Goal: Information Seeking & Learning: Check status

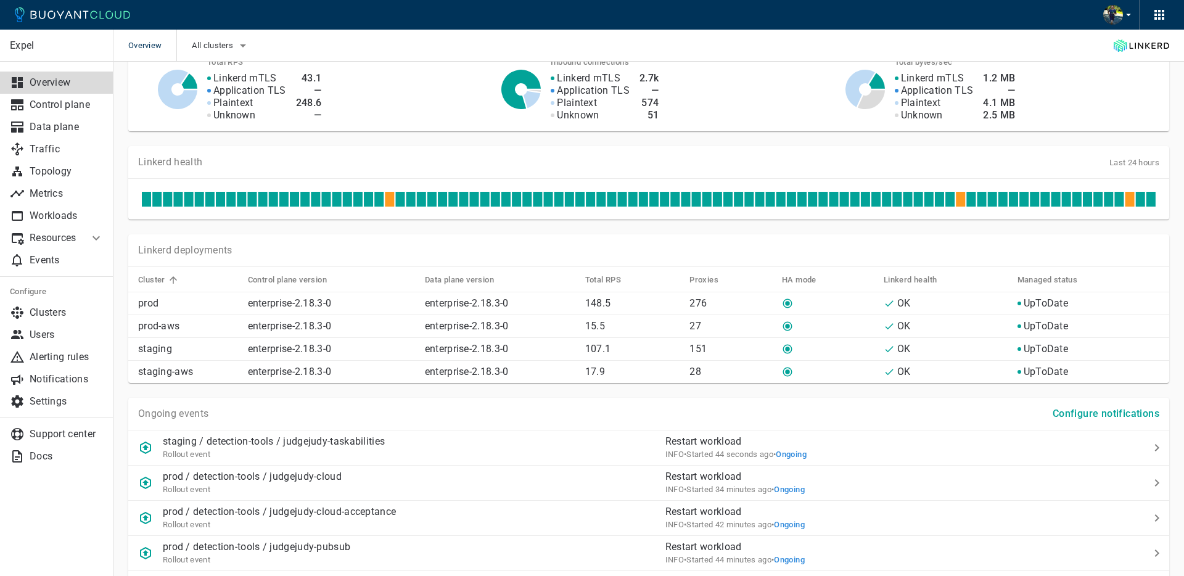
scroll to position [396, 0]
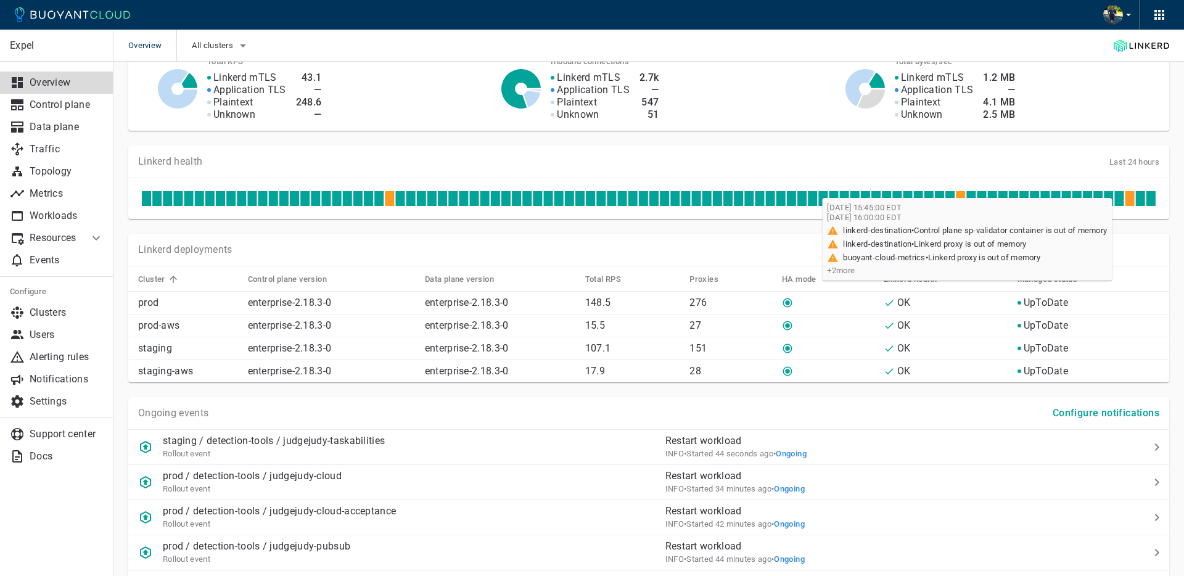
click at [1132, 199] on icon at bounding box center [1129, 198] width 9 height 15
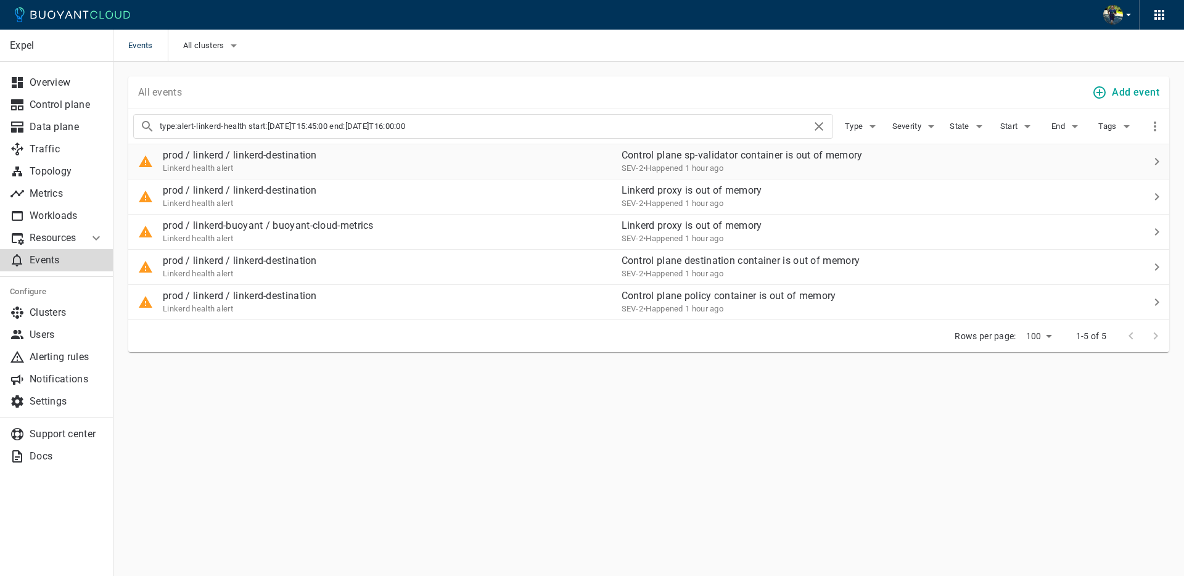
click at [353, 169] on div "prod / linkerd / linkerd-destination Linkerd health alert" at bounding box center [369, 156] width 483 height 35
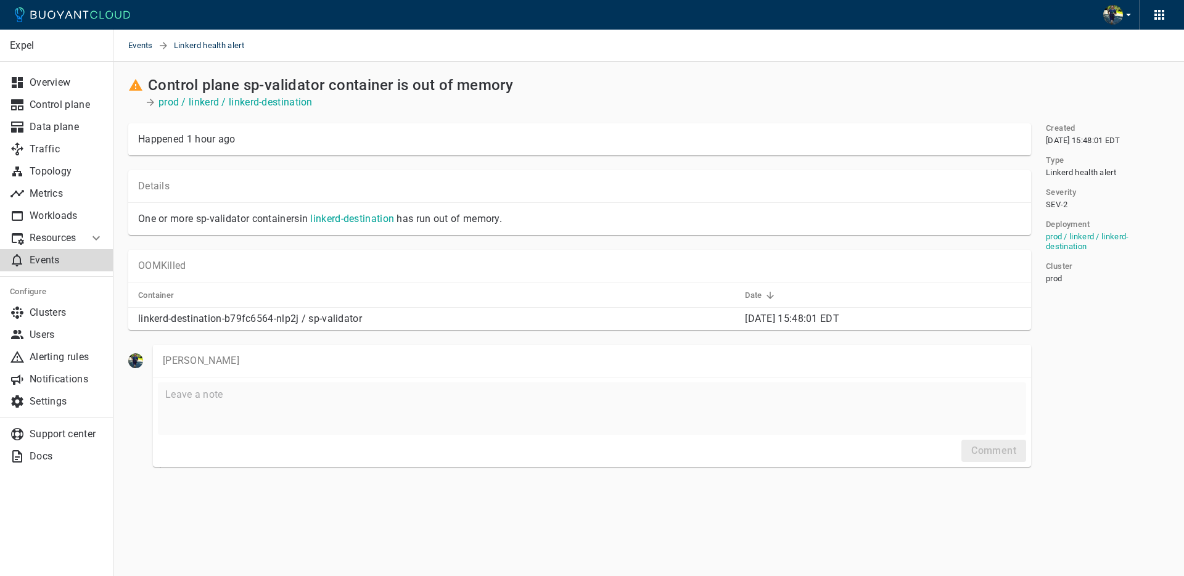
click at [696, 73] on div "Control plane sp-validator container is out of memory" at bounding box center [576, 83] width 907 height 22
